Goal: Information Seeking & Learning: Learn about a topic

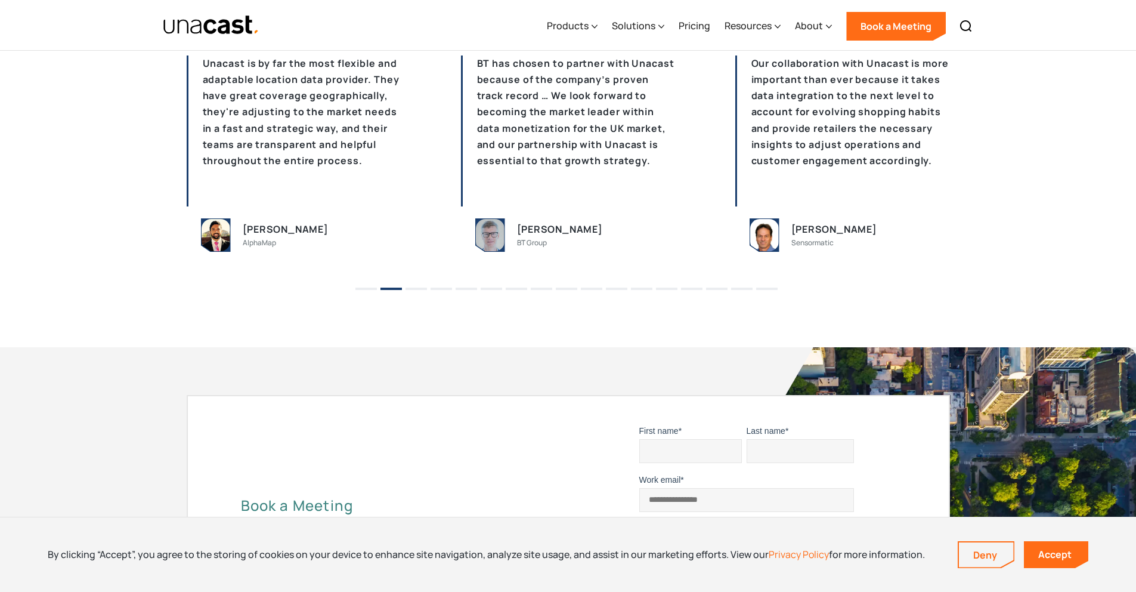
scroll to position [2695, 0]
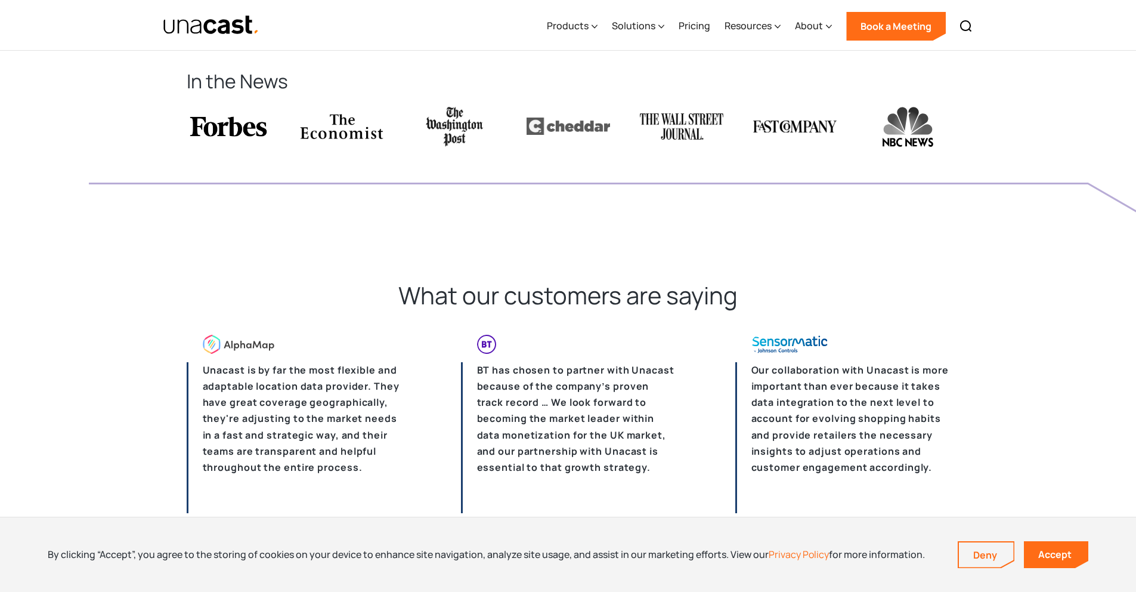
click at [601, 27] on div "Products Location Intelligence Global Location Data Foot Traffic Data Location …" at bounding box center [760, 25] width 440 height 51
click at [597, 24] on icon at bounding box center [595, 26] width 6 height 13
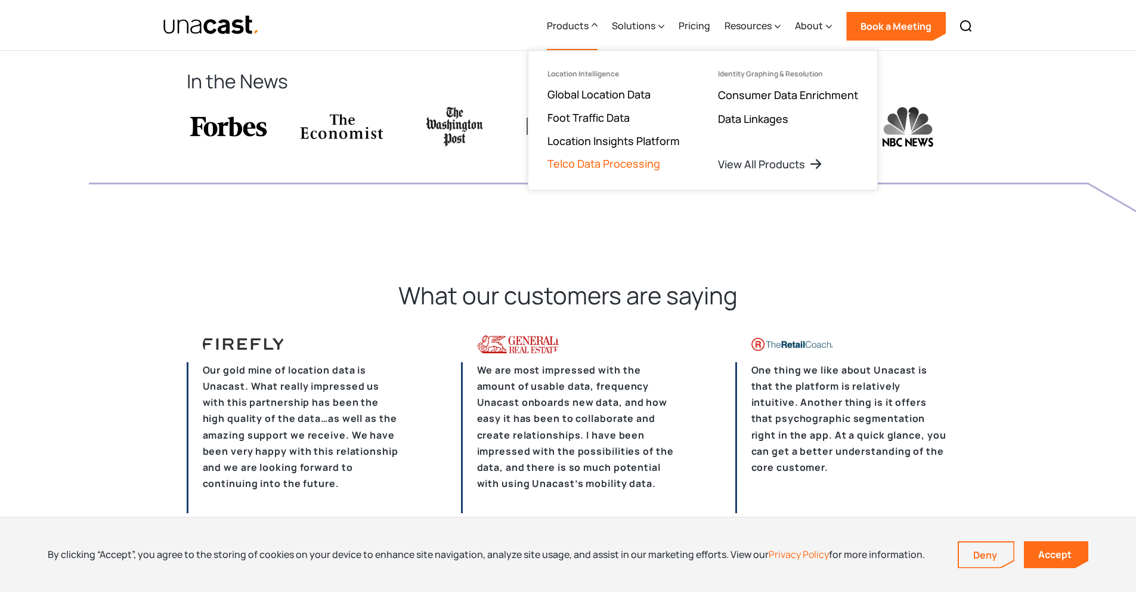
click at [617, 166] on link "Telco Data Processing" at bounding box center [604, 163] width 113 height 14
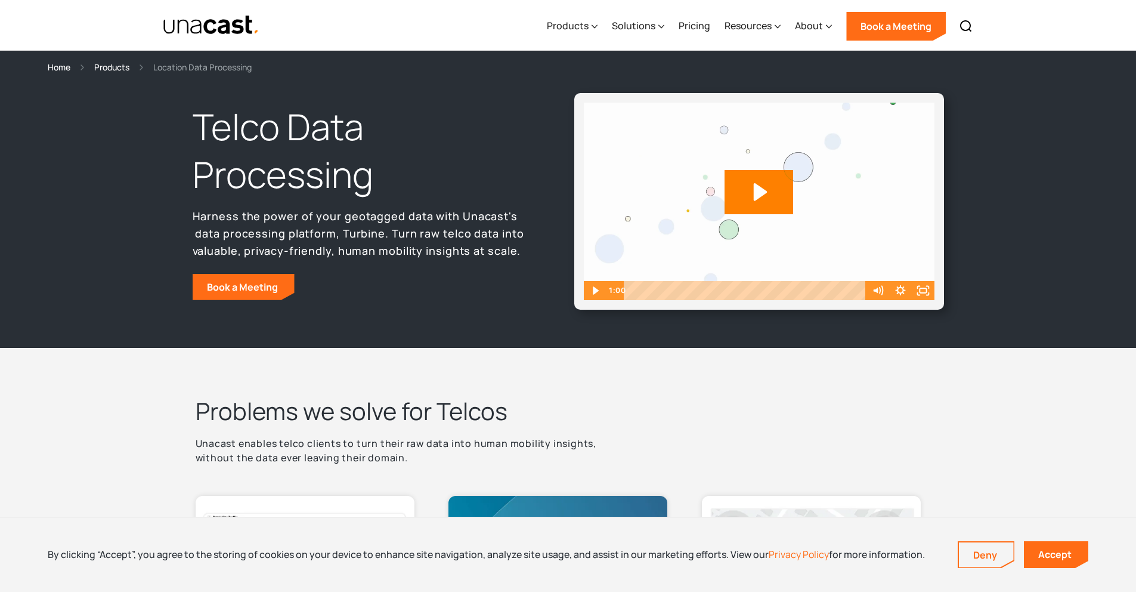
scroll to position [7, 0]
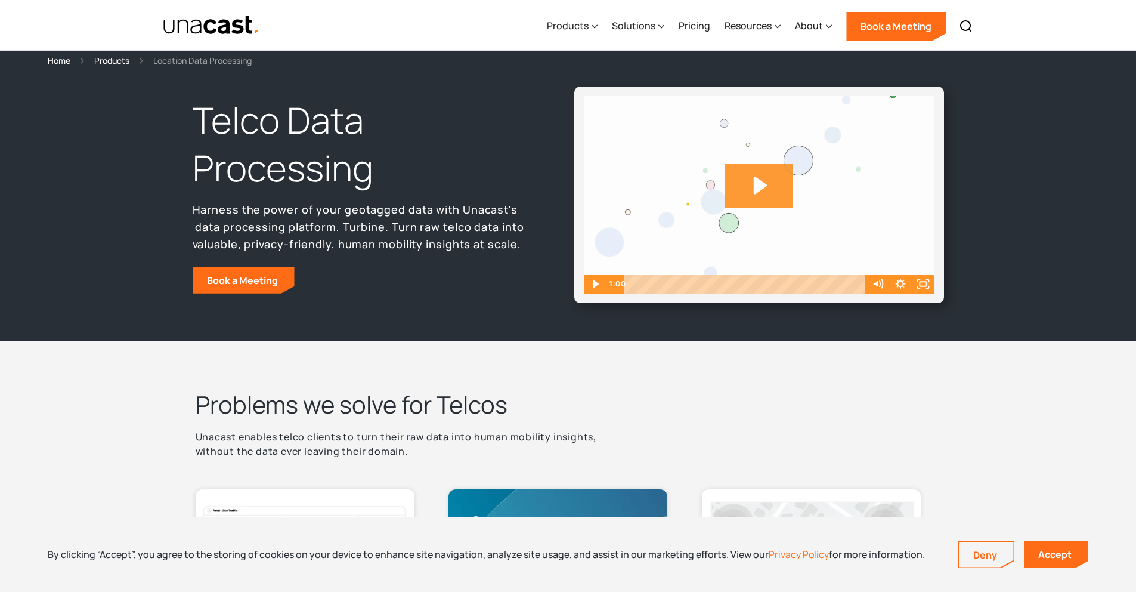
click at [766, 188] on icon "Play Video: Unacast_Scale_Final" at bounding box center [759, 185] width 69 height 44
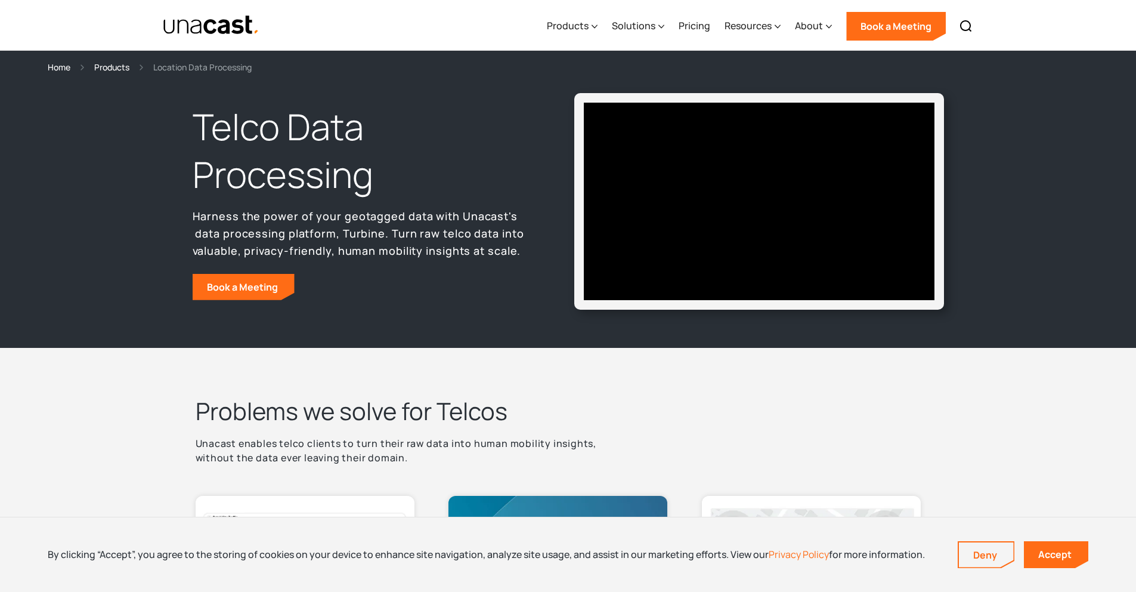
scroll to position [7, 0]
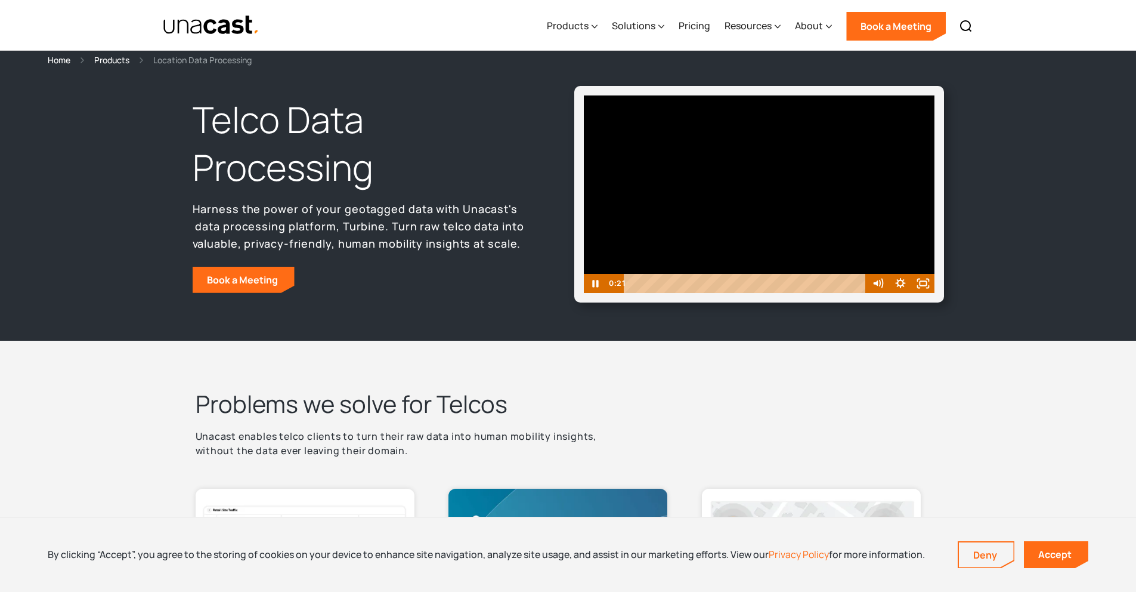
click at [721, 191] on div at bounding box center [759, 193] width 351 height 197
